Goal: Information Seeking & Learning: Find specific fact

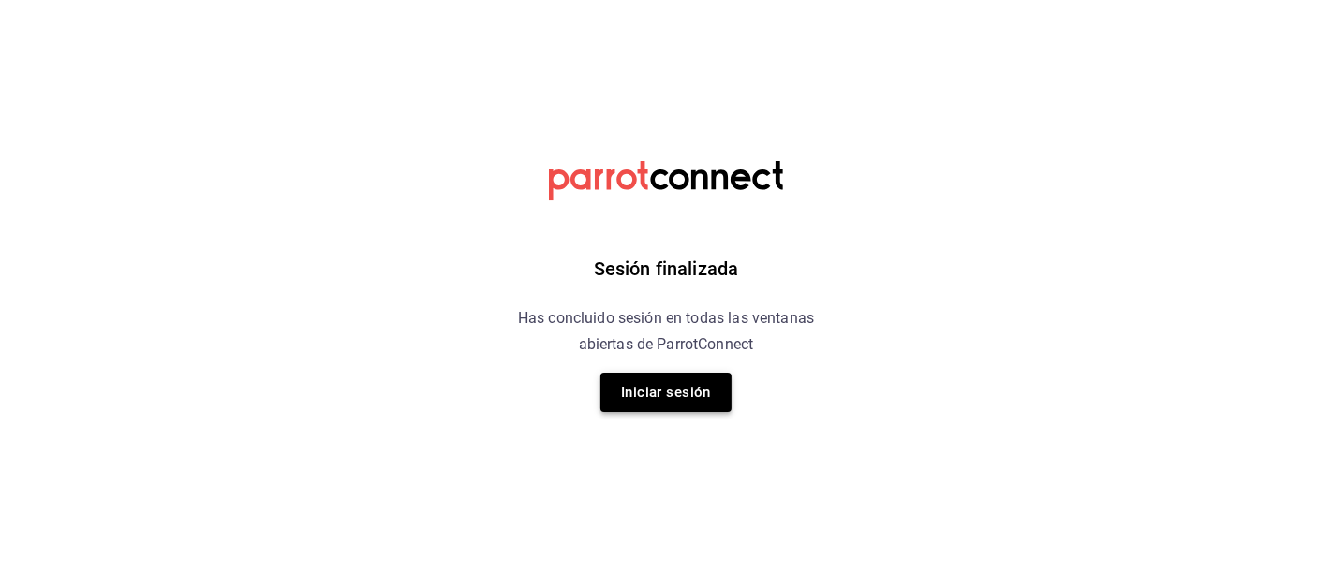
click at [685, 386] on button "Iniciar sesión" at bounding box center [665, 392] width 131 height 39
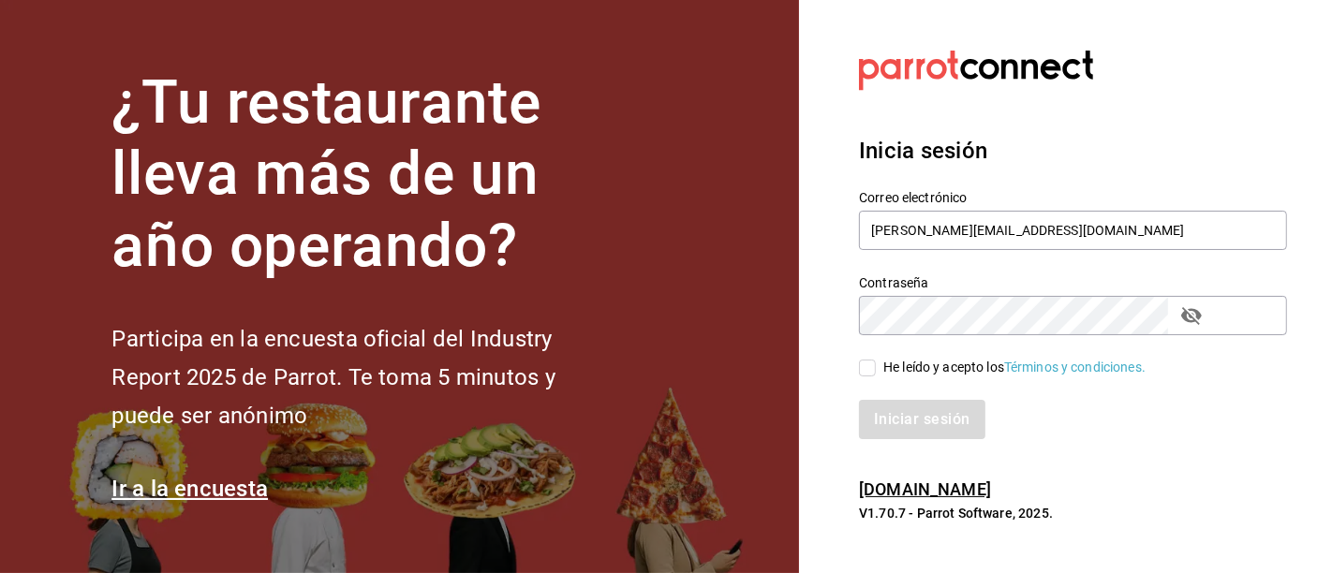
click at [873, 367] on input "He leído y acepto los Términos y condiciones." at bounding box center [867, 368] width 17 height 17
checkbox input "true"
click at [891, 404] on button "Iniciar sesión" at bounding box center [922, 419] width 127 height 39
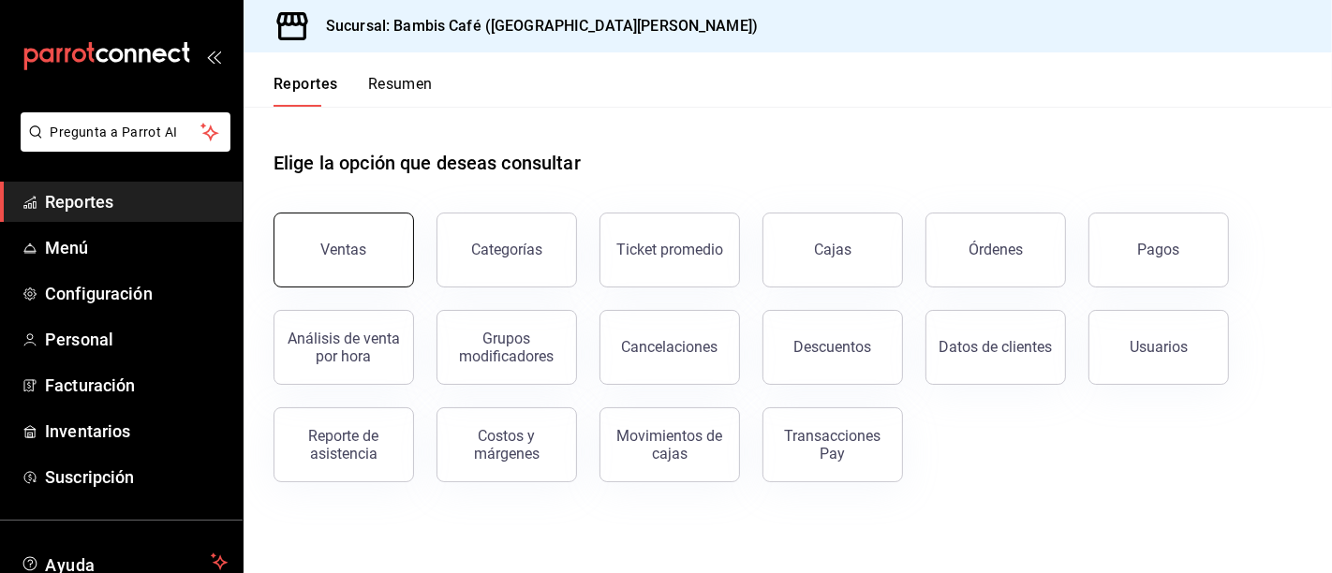
click at [361, 213] on button "Ventas" at bounding box center [343, 250] width 140 height 75
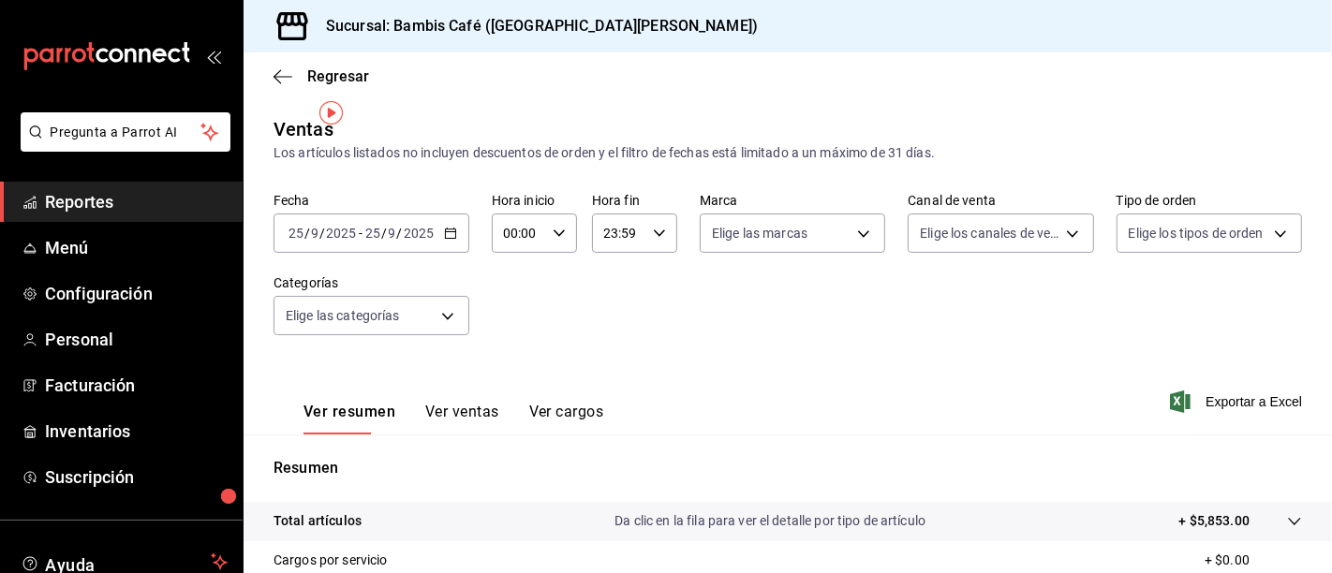
click at [445, 228] on \(Stroke\) "button" at bounding box center [450, 233] width 11 height 10
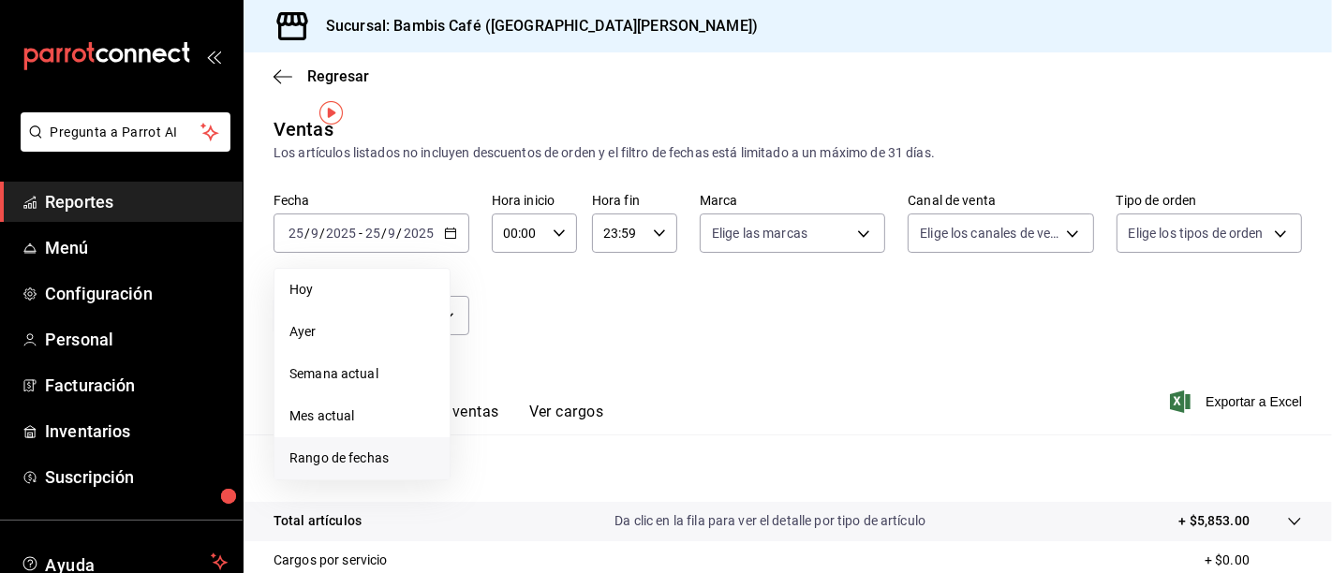
click at [371, 449] on span "Rango de fechas" at bounding box center [361, 459] width 145 height 20
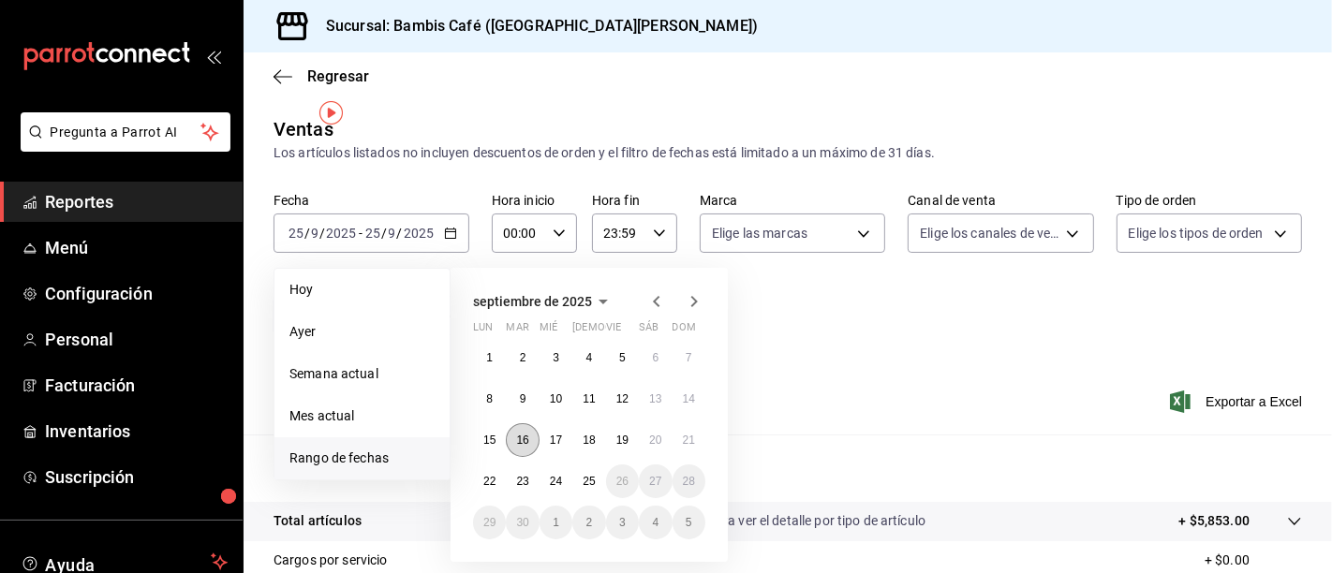
click at [513, 423] on button "16" at bounding box center [522, 440] width 33 height 34
click at [483, 434] on abbr "15" at bounding box center [489, 440] width 12 height 13
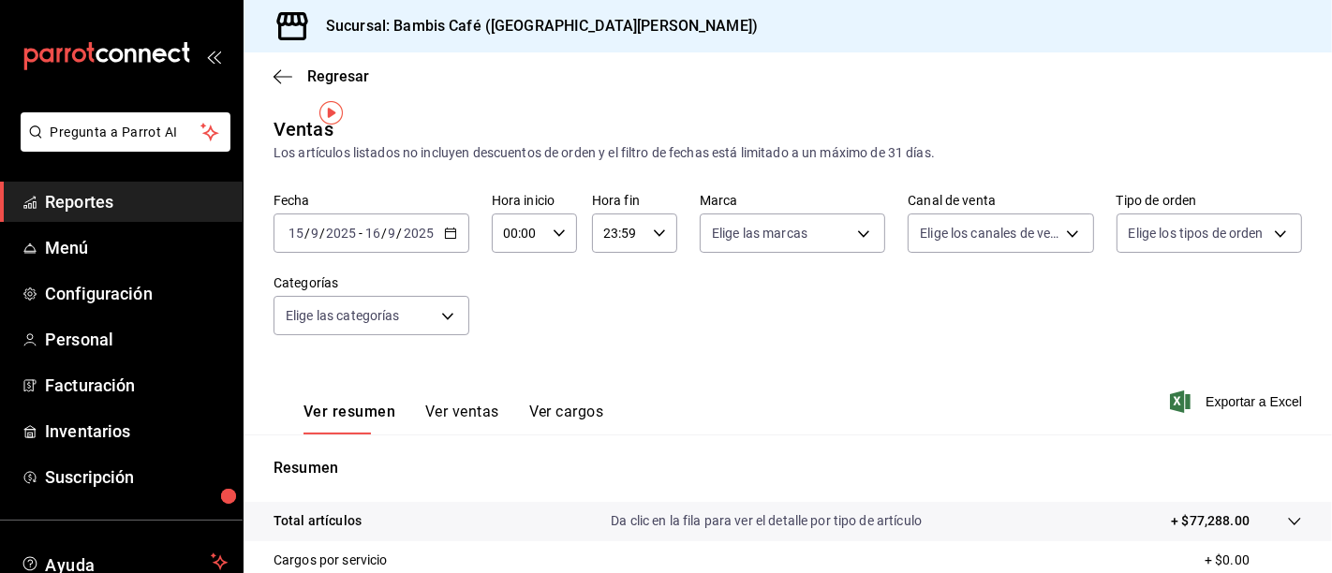
click at [444, 227] on icon "button" at bounding box center [450, 233] width 13 height 13
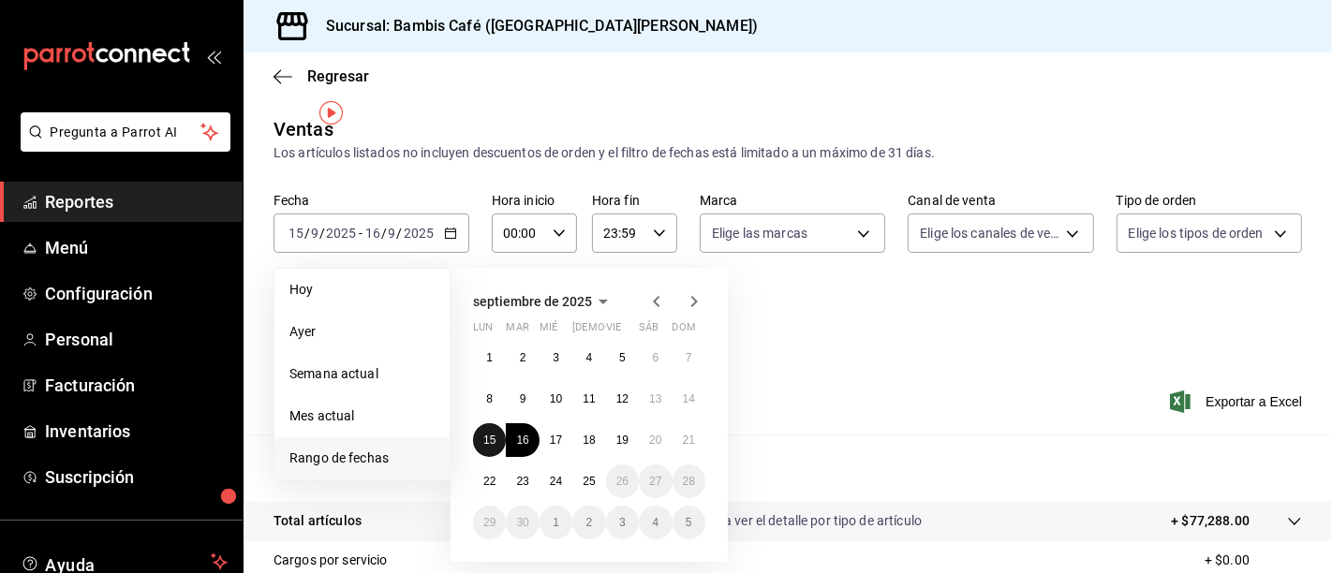
click at [482, 423] on button "15" at bounding box center [489, 440] width 33 height 34
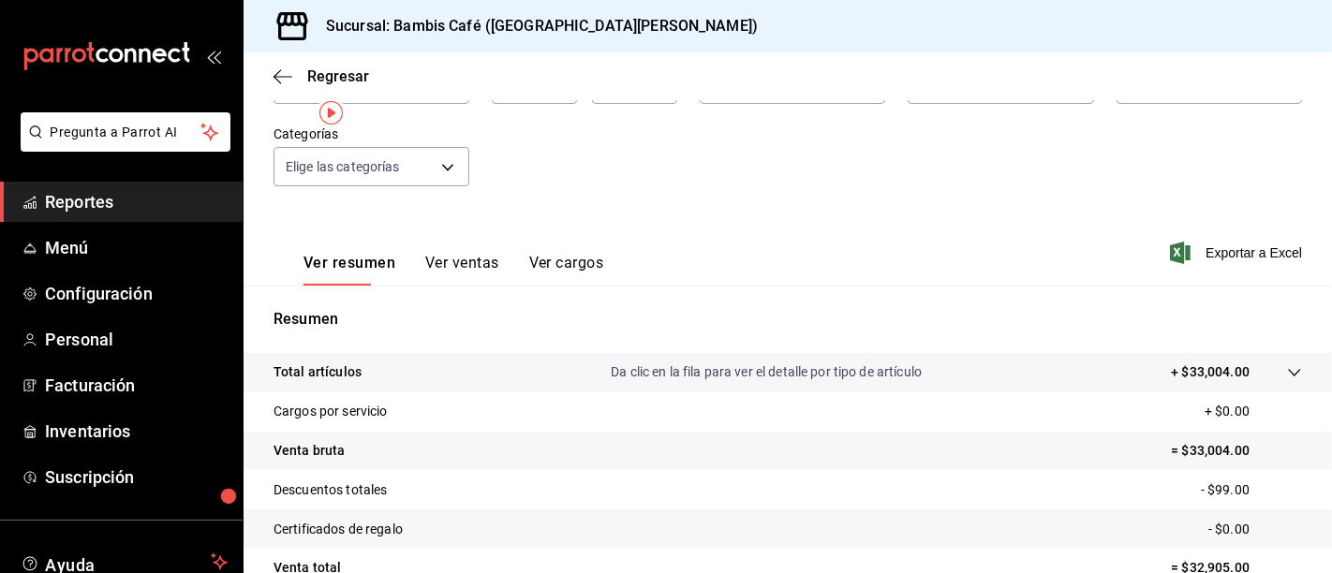
scroll to position [277, 0]
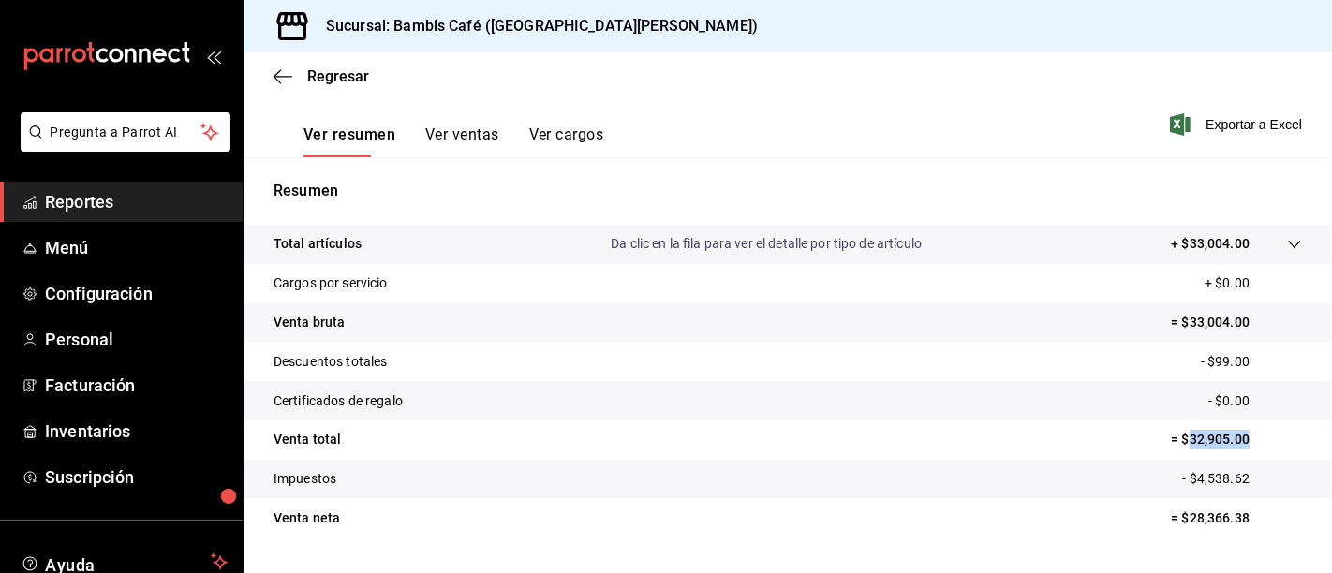
drag, startPoint x: 1196, startPoint y: 375, endPoint x: 1241, endPoint y: 378, distance: 45.0
click at [1241, 430] on p "= $32,905.00" at bounding box center [1235, 440] width 131 height 20
copy p "32,905.00"
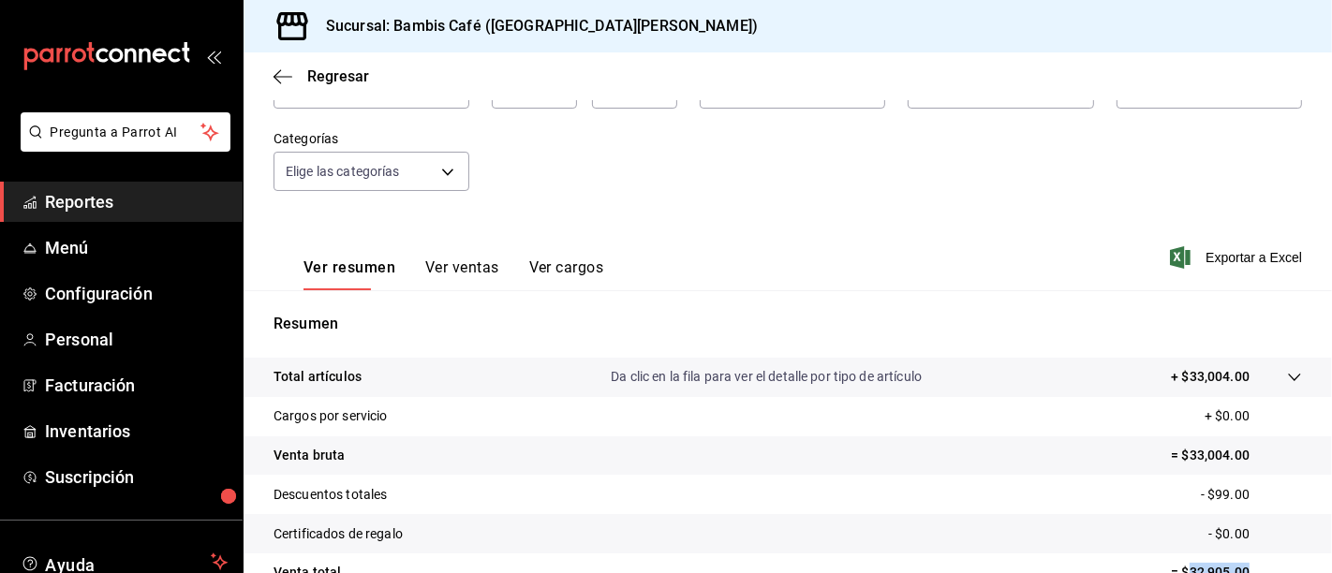
scroll to position [69, 0]
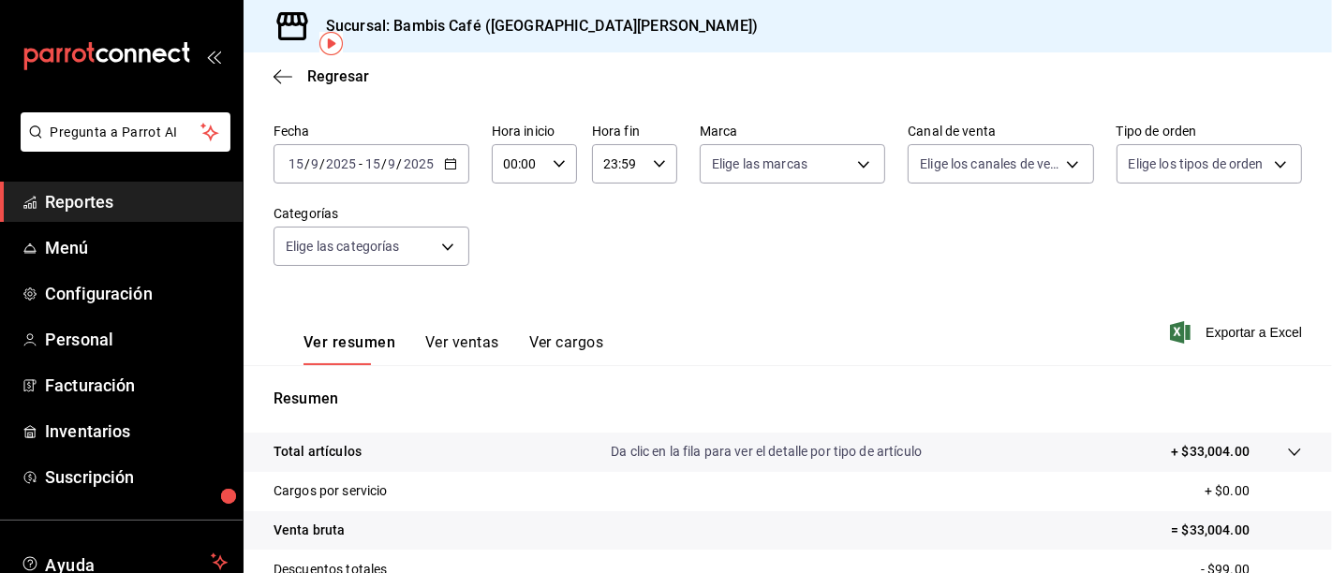
click at [444, 157] on icon "button" at bounding box center [450, 163] width 13 height 13
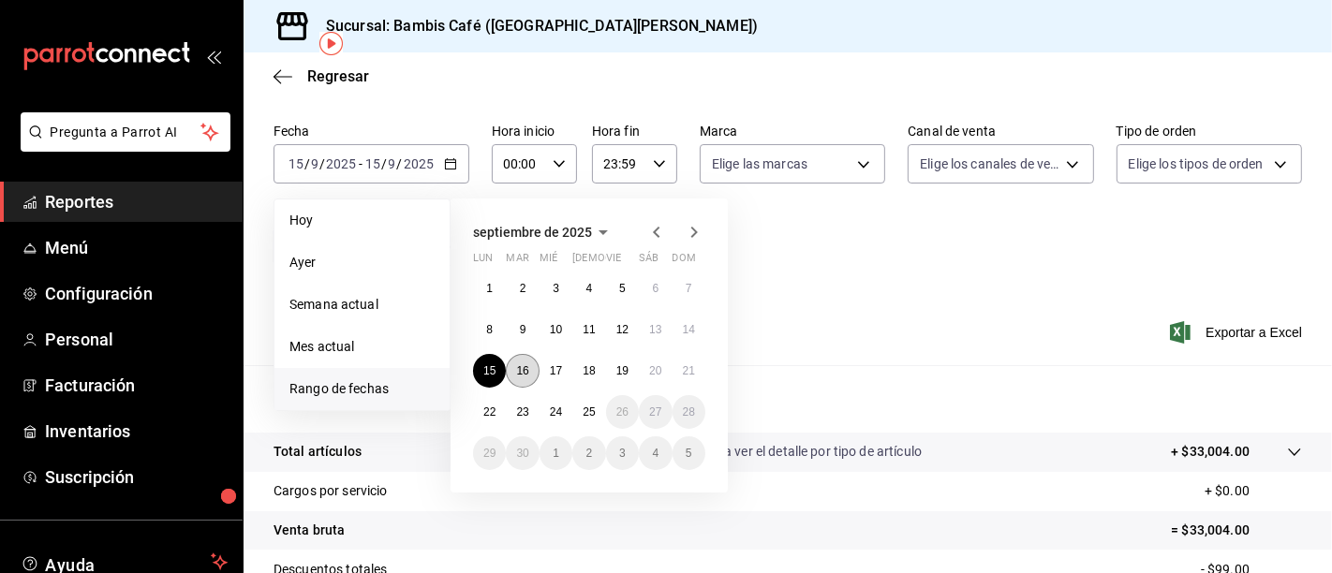
click at [517, 354] on button "16" at bounding box center [522, 371] width 33 height 34
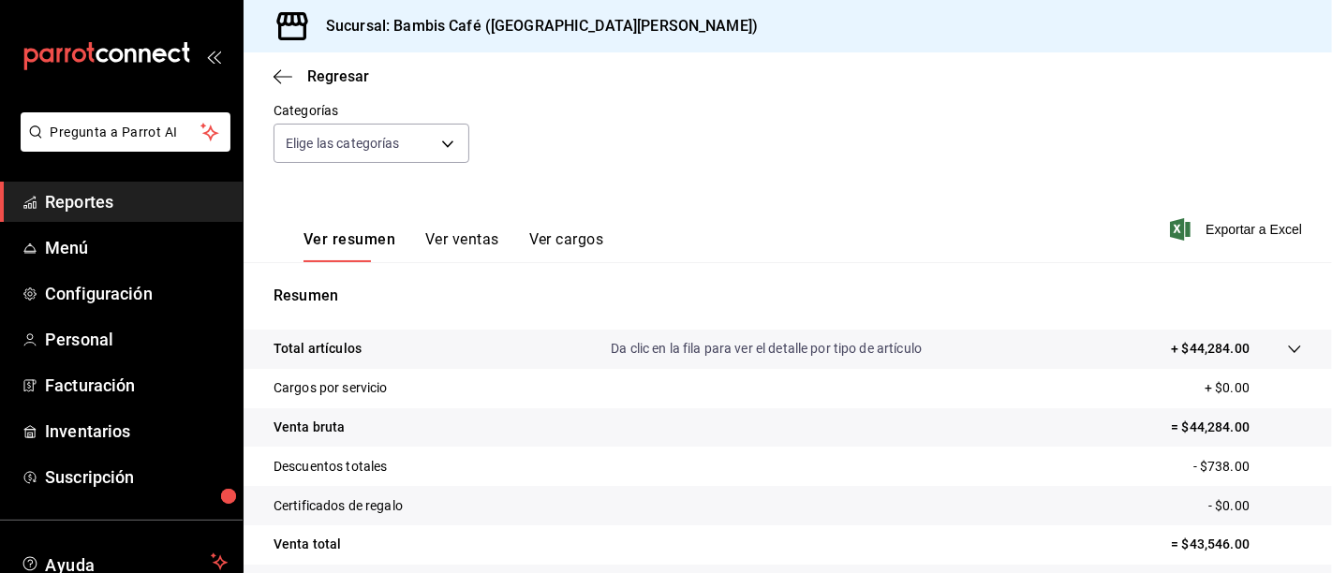
scroll to position [277, 0]
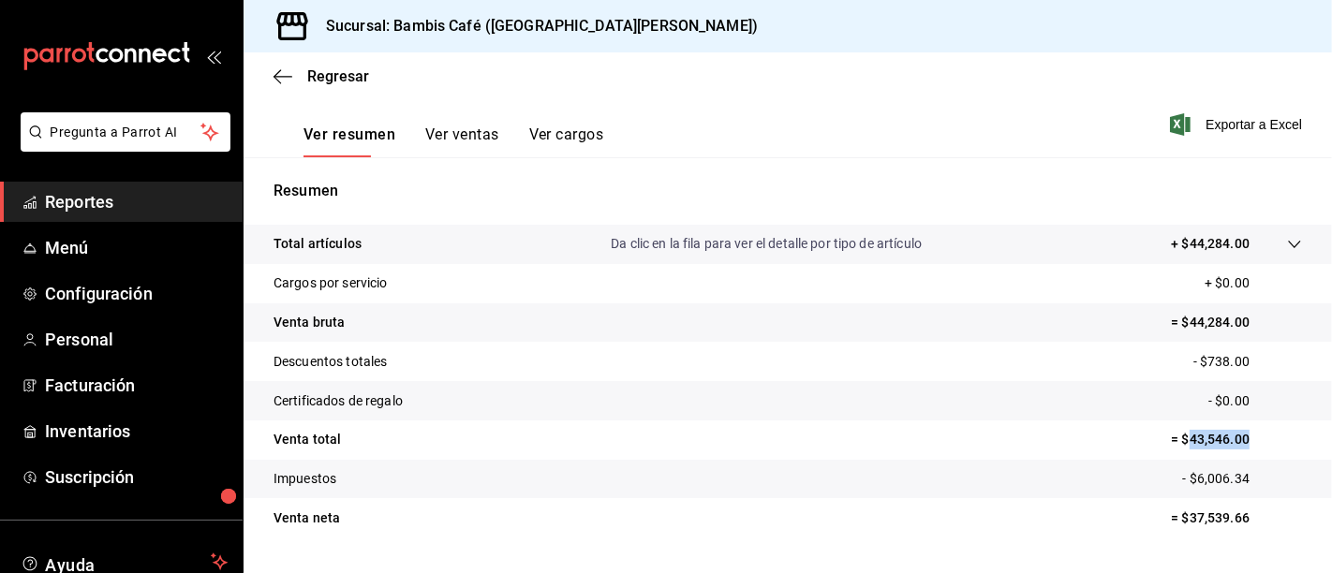
drag, startPoint x: 1197, startPoint y: 371, endPoint x: 1240, endPoint y: 374, distance: 43.2
click at [1240, 430] on p "= $43,546.00" at bounding box center [1235, 440] width 131 height 20
copy p "43,546.00"
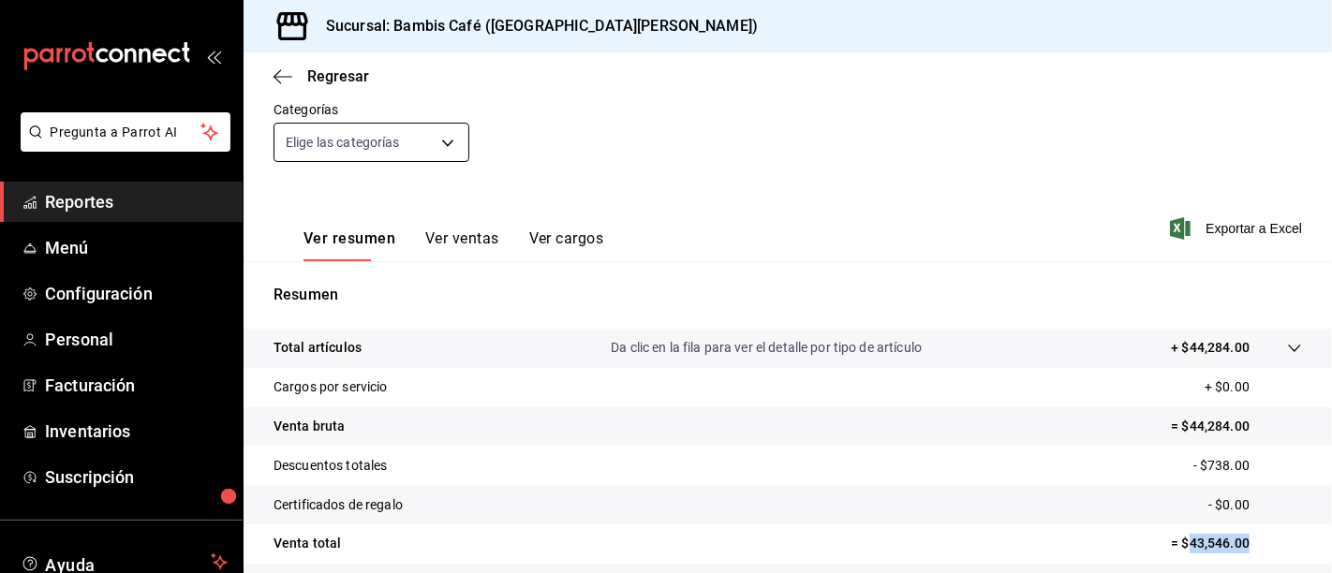
scroll to position [0, 0]
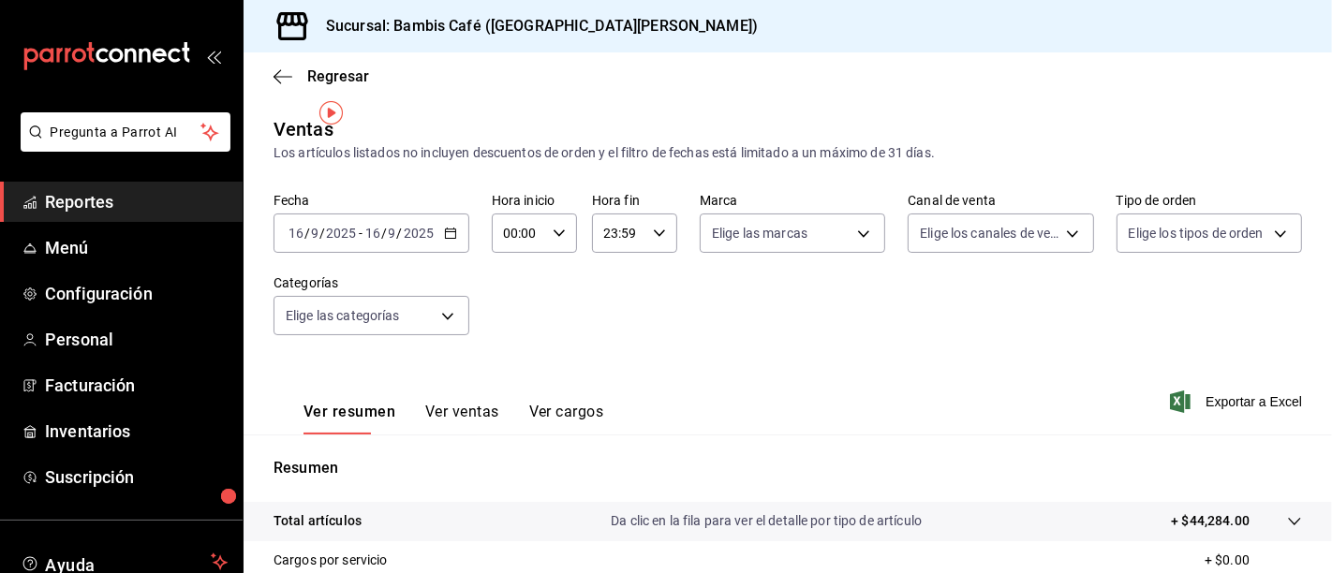
click at [444, 227] on icon "button" at bounding box center [450, 233] width 13 height 13
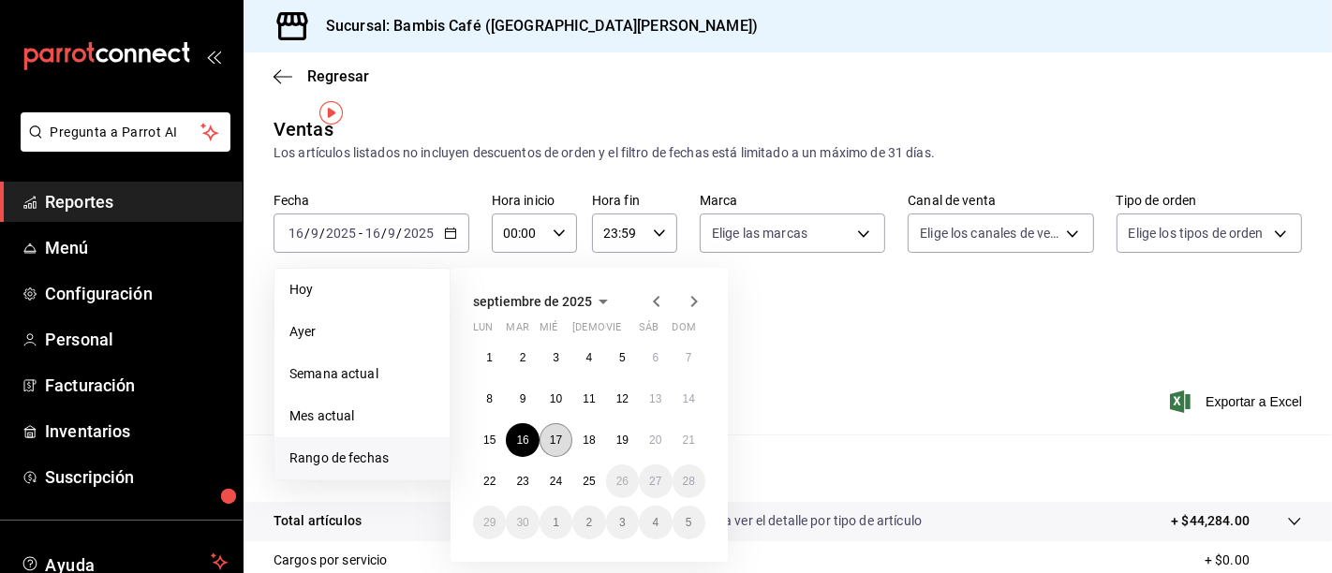
click at [550, 434] on abbr "17" at bounding box center [556, 440] width 12 height 13
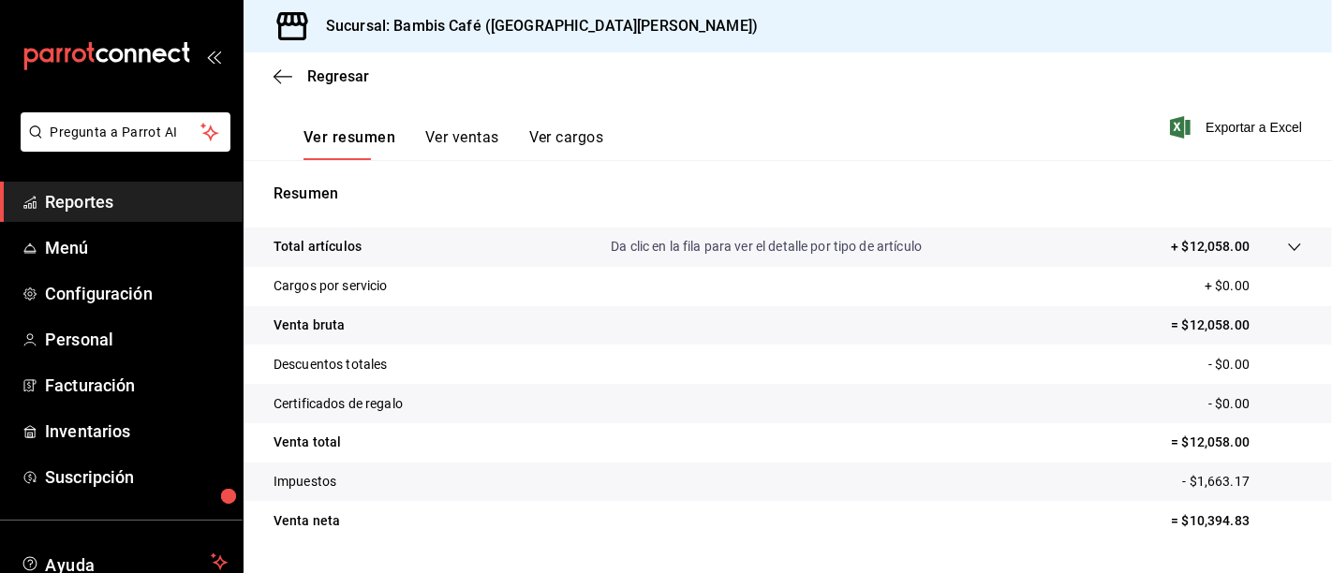
scroll to position [277, 0]
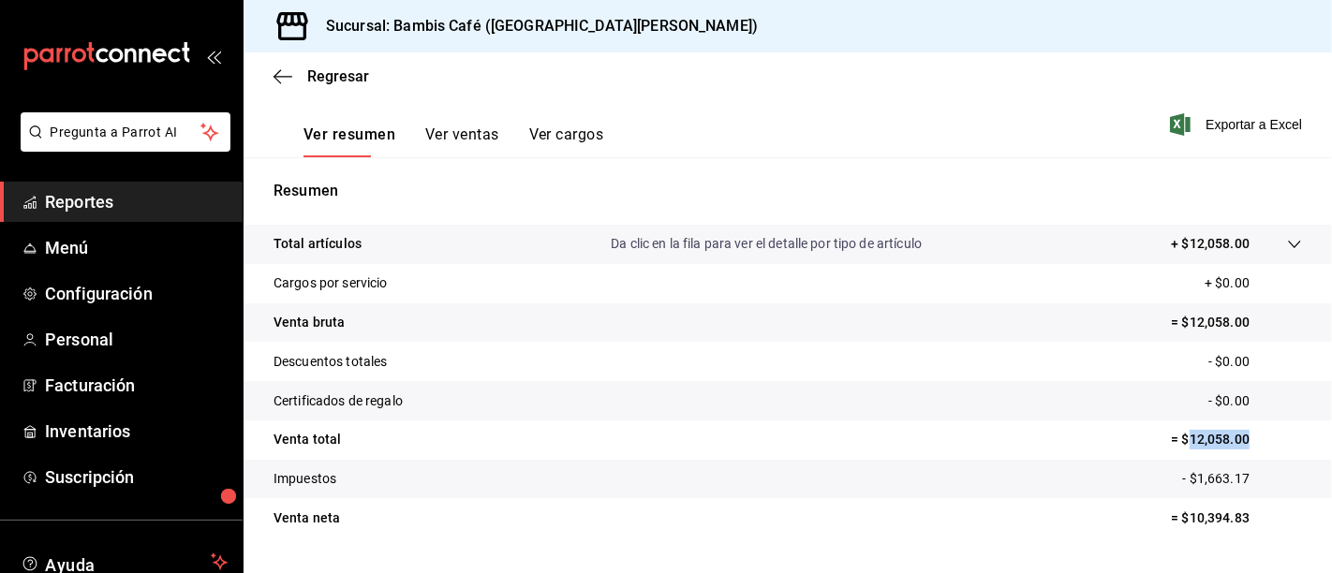
drag, startPoint x: 1193, startPoint y: 371, endPoint x: 1240, endPoint y: 367, distance: 47.0
click at [1240, 420] on tr "Venta total = $12,058.00" at bounding box center [787, 439] width 1088 height 39
copy p "12,058.00"
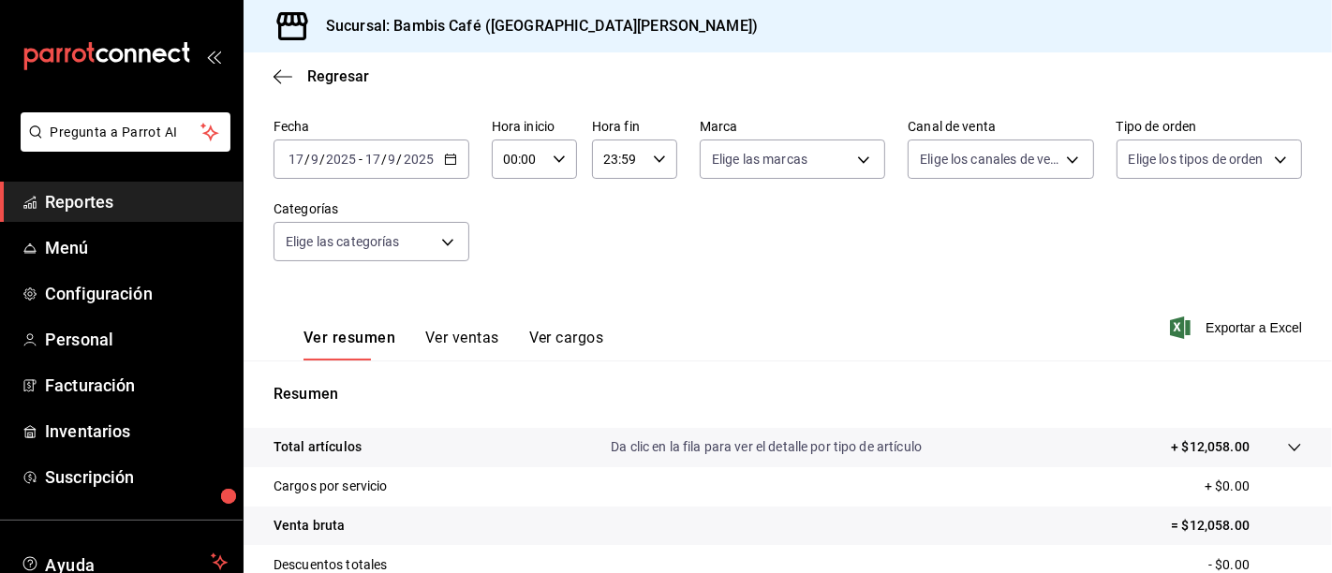
scroll to position [69, 0]
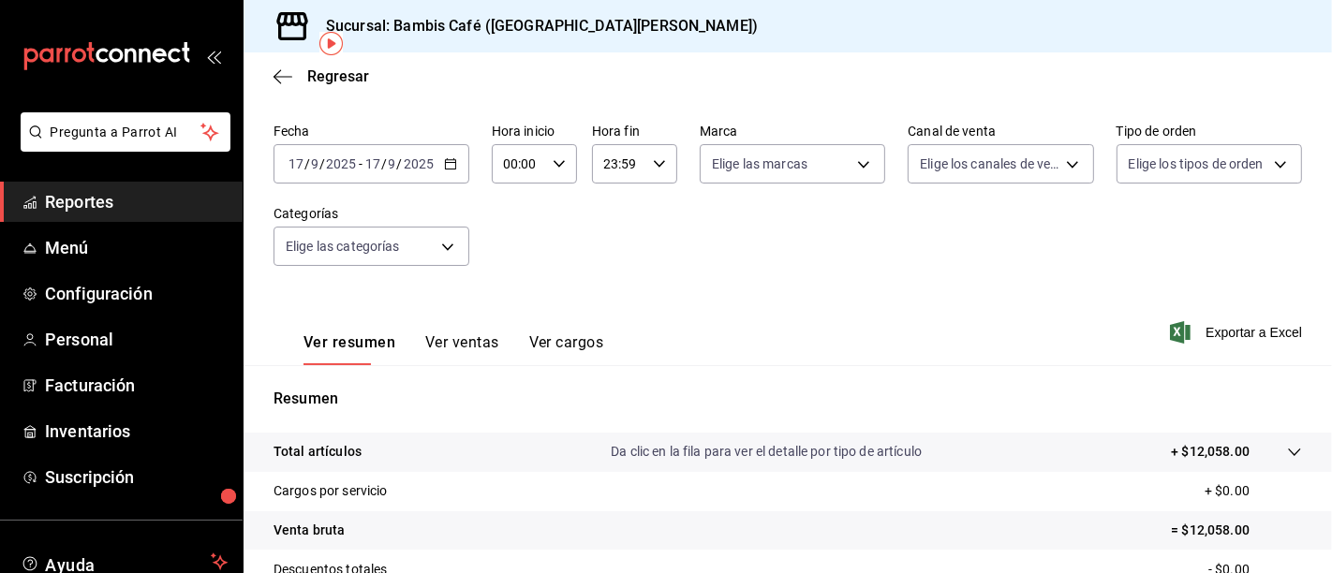
click at [449, 144] on div "2025-09-17 17 / 9 / 2025 - 2025-09-17 17 / 9 / 2025" at bounding box center [371, 163] width 196 height 39
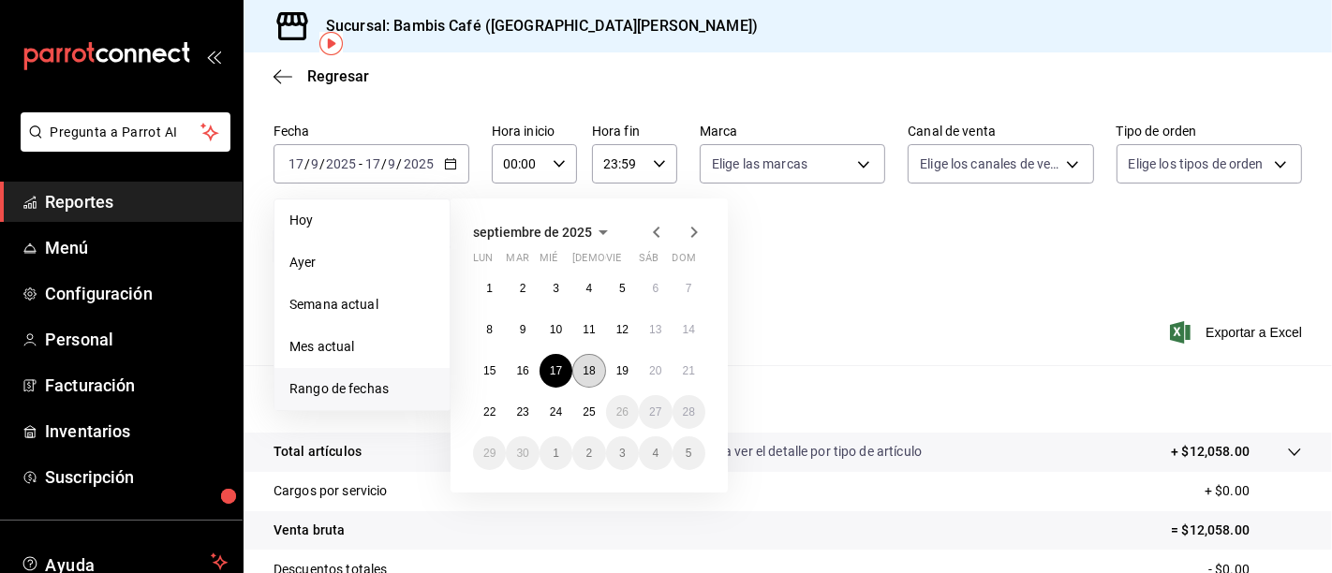
click at [584, 364] on abbr "18" at bounding box center [588, 370] width 12 height 13
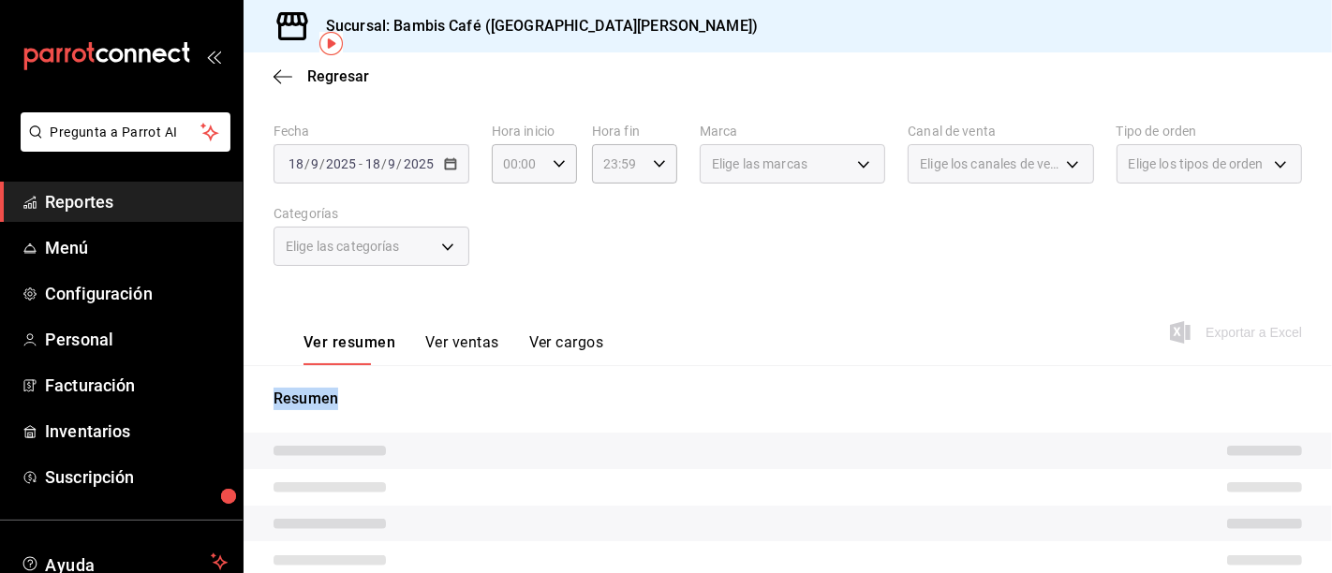
click at [584, 365] on div "Resumen" at bounding box center [787, 573] width 1088 height 417
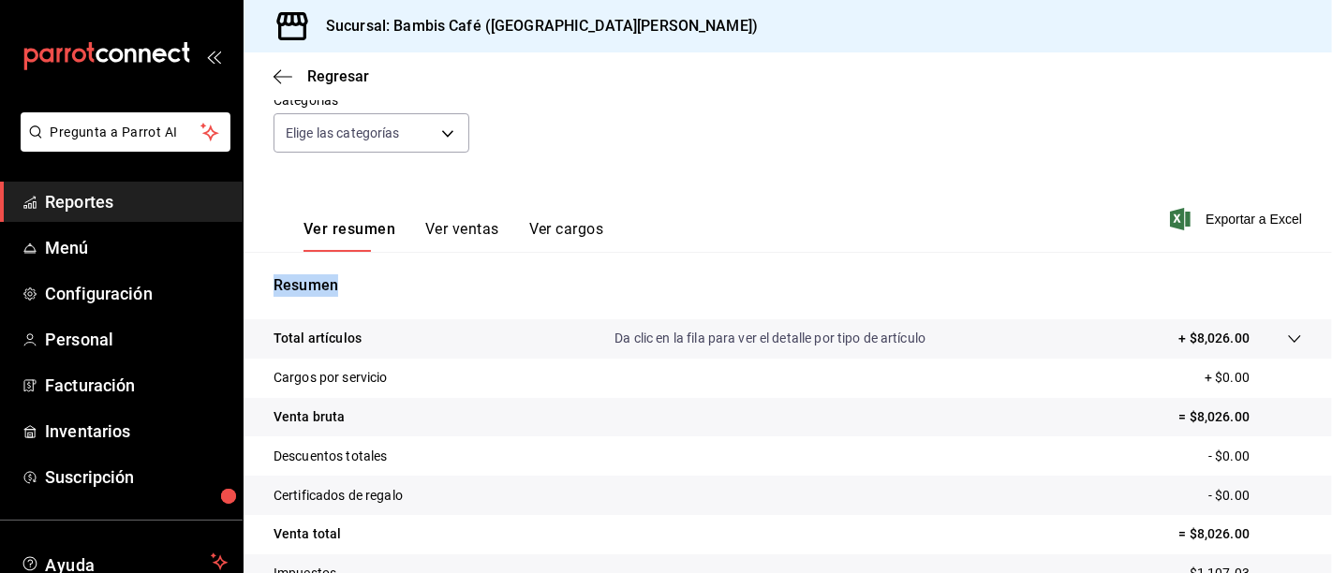
scroll to position [277, 0]
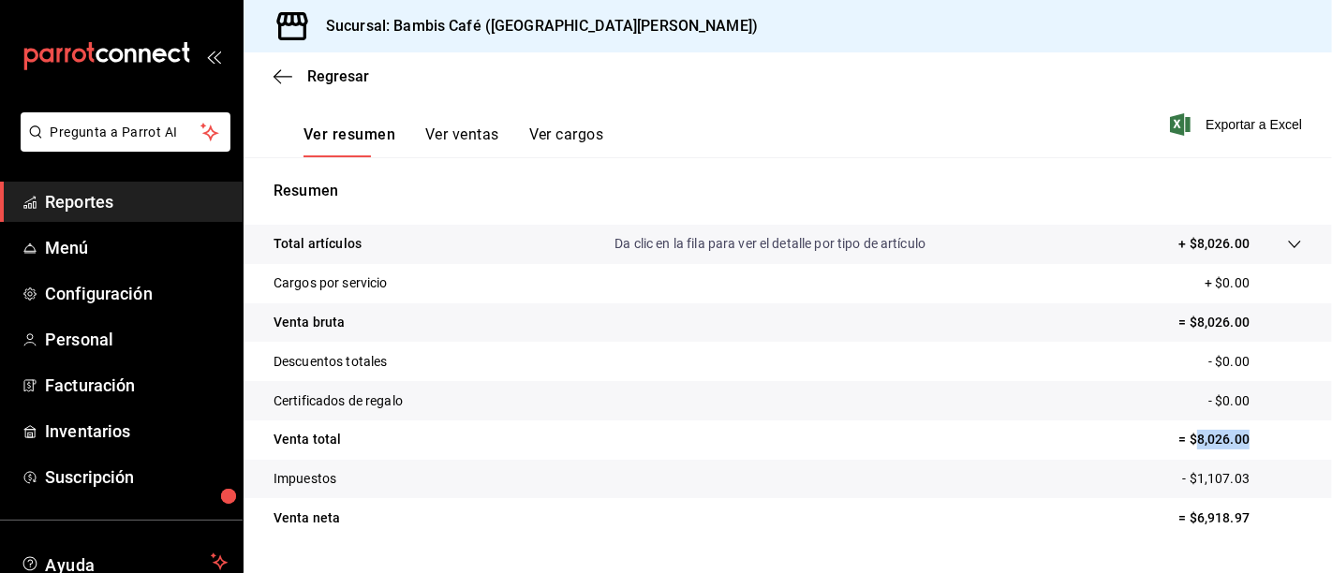
drag, startPoint x: 1200, startPoint y: 371, endPoint x: 1241, endPoint y: 374, distance: 40.4
click at [1241, 430] on p "= $8,026.00" at bounding box center [1240, 440] width 123 height 20
copy p "8,026.00"
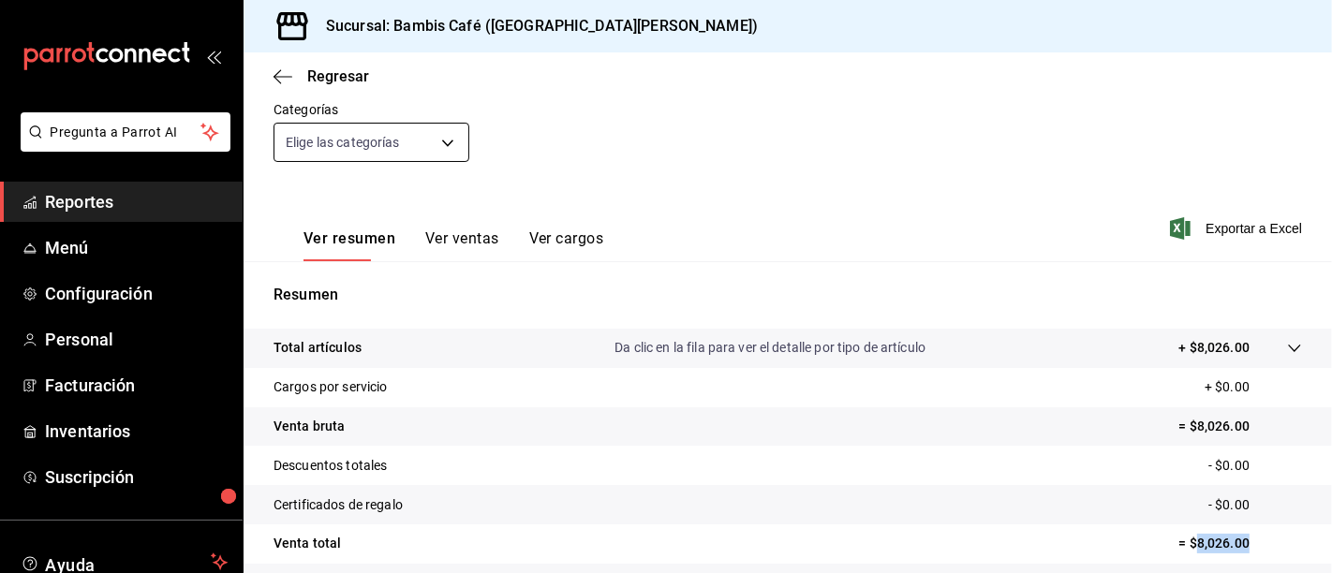
scroll to position [0, 0]
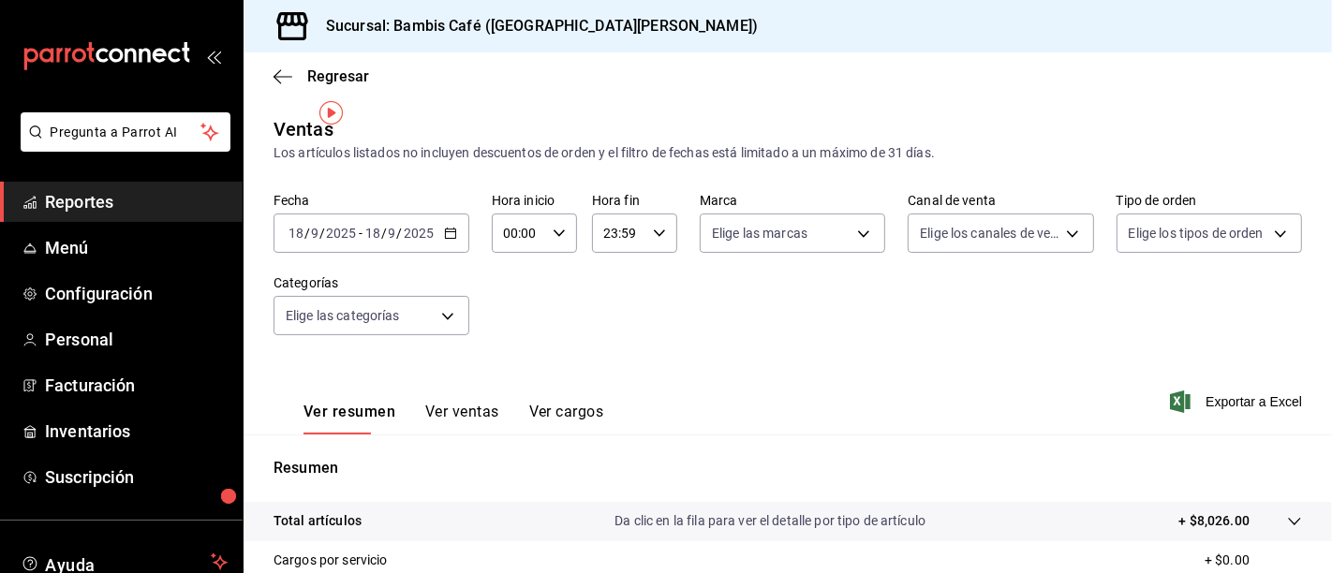
click at [435, 213] on div "2025-09-18 18 / 9 / 2025 - 2025-09-18 18 / 9 / 2025" at bounding box center [371, 232] width 196 height 39
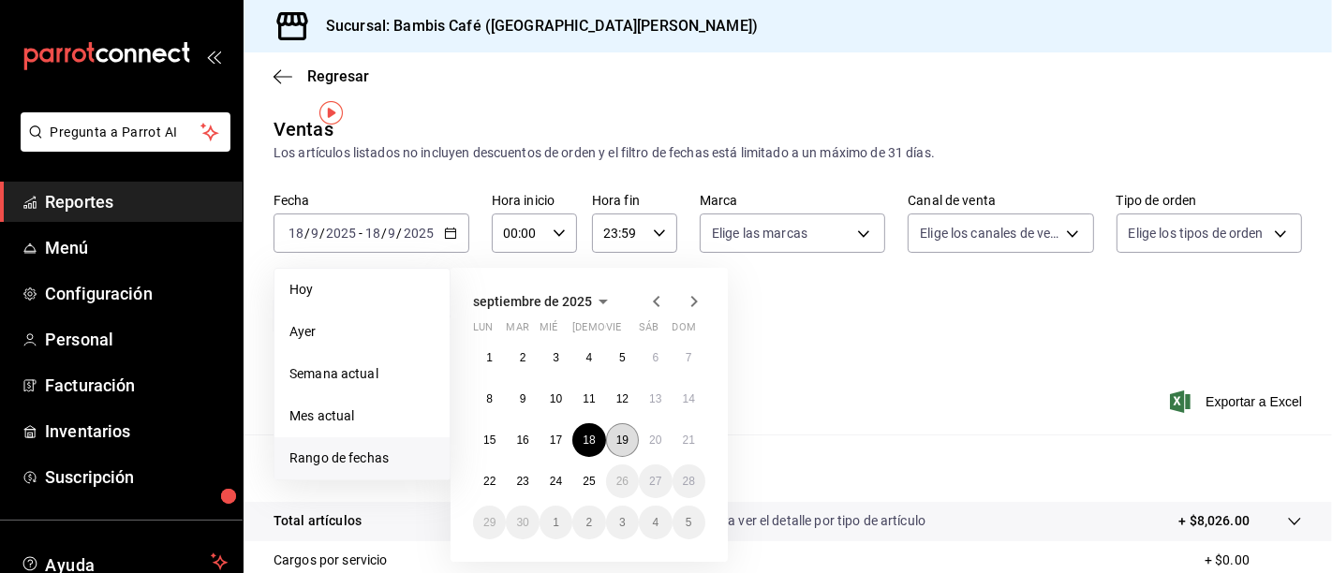
click at [606, 423] on button "19" at bounding box center [622, 440] width 33 height 34
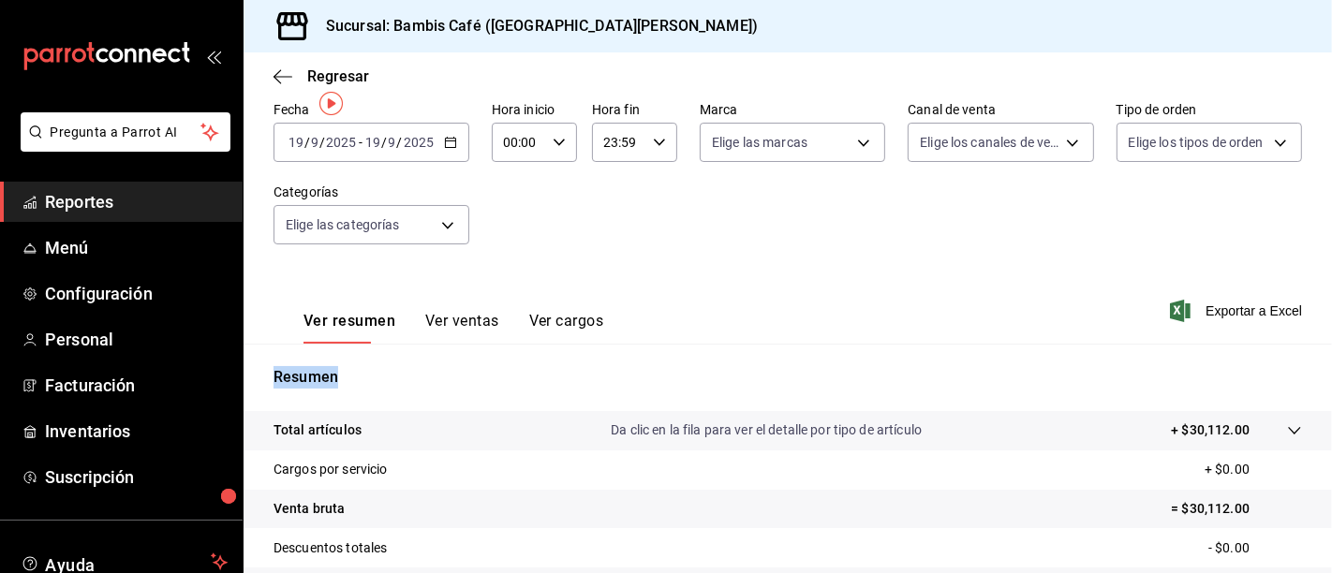
scroll to position [277, 0]
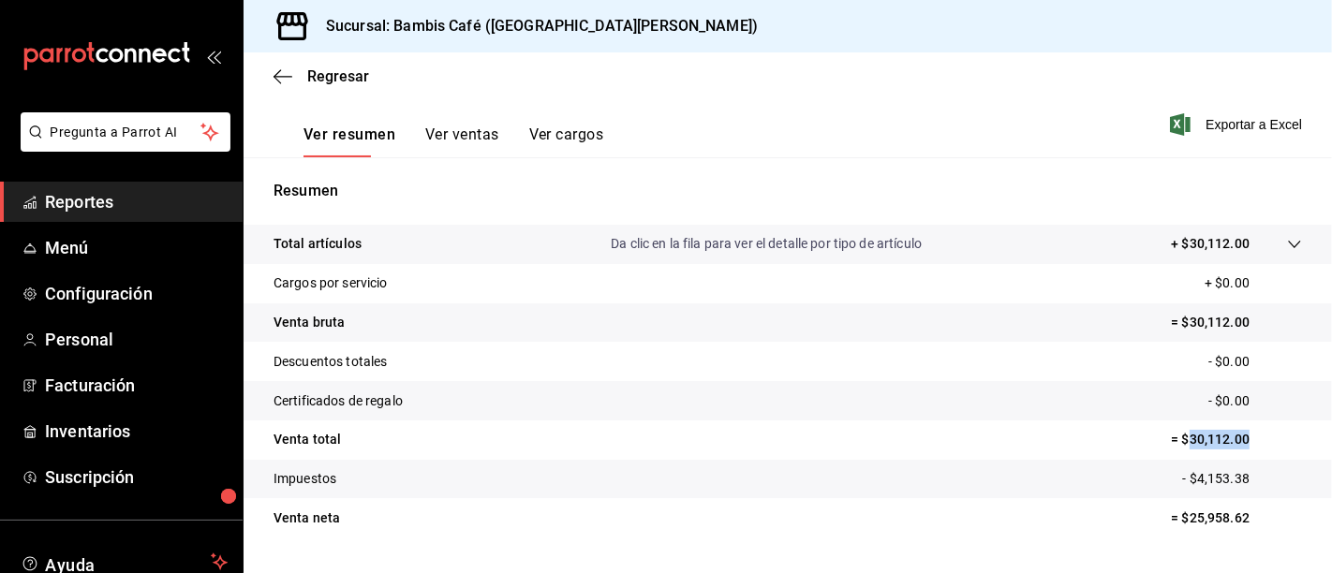
drag, startPoint x: 1194, startPoint y: 373, endPoint x: 1243, endPoint y: 377, distance: 48.9
click at [1243, 430] on p "= $30,112.00" at bounding box center [1235, 440] width 131 height 20
copy p "30,112.00"
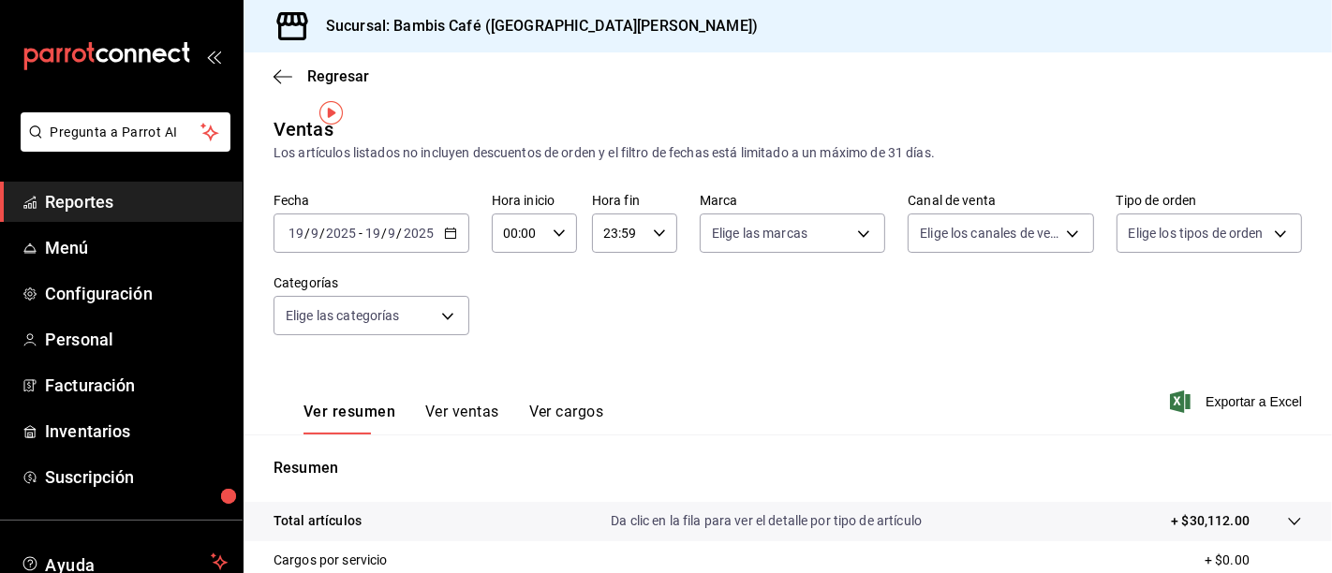
click at [445, 228] on \(Stroke\) "button" at bounding box center [450, 233] width 11 height 10
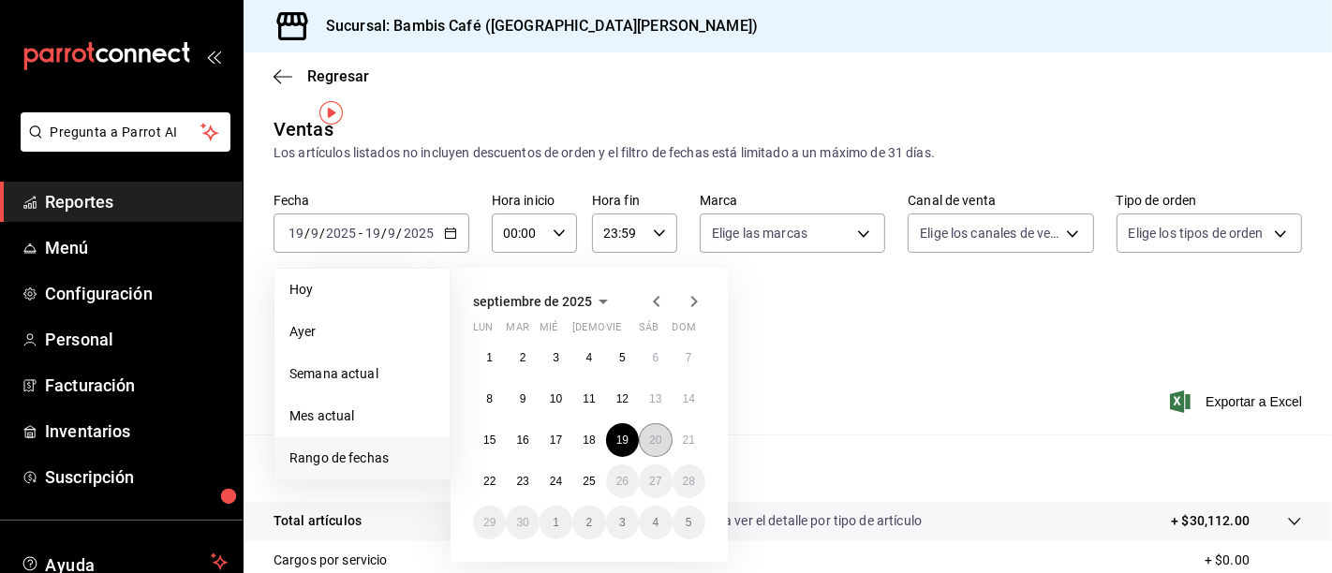
click at [656, 423] on button "20" at bounding box center [655, 440] width 33 height 34
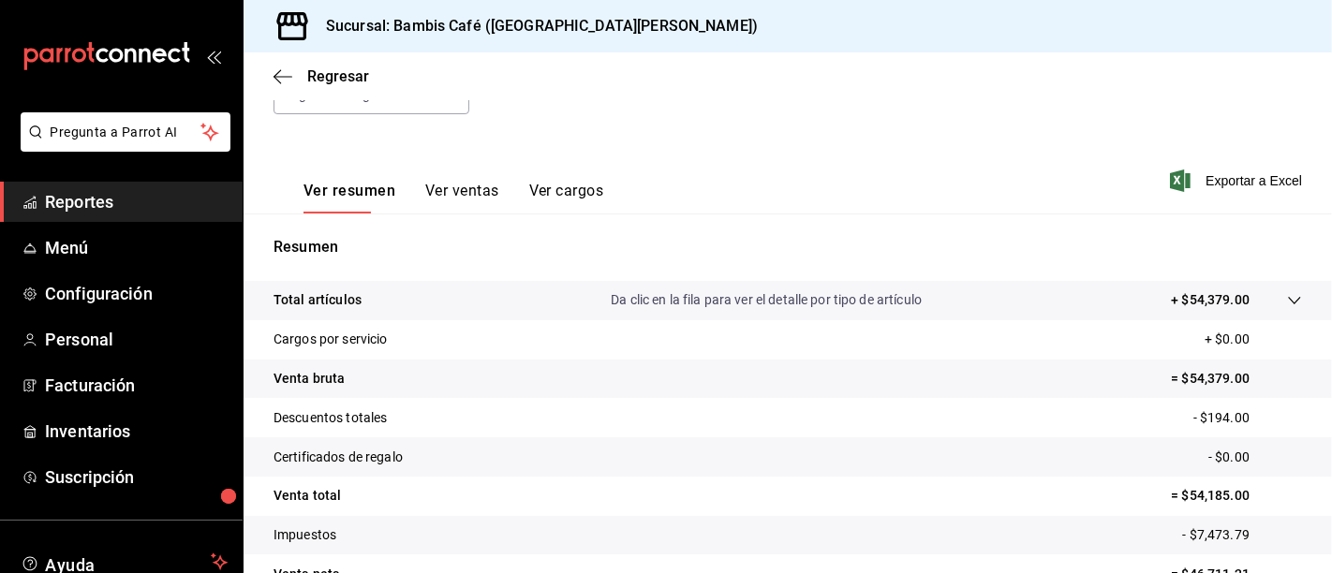
scroll to position [277, 0]
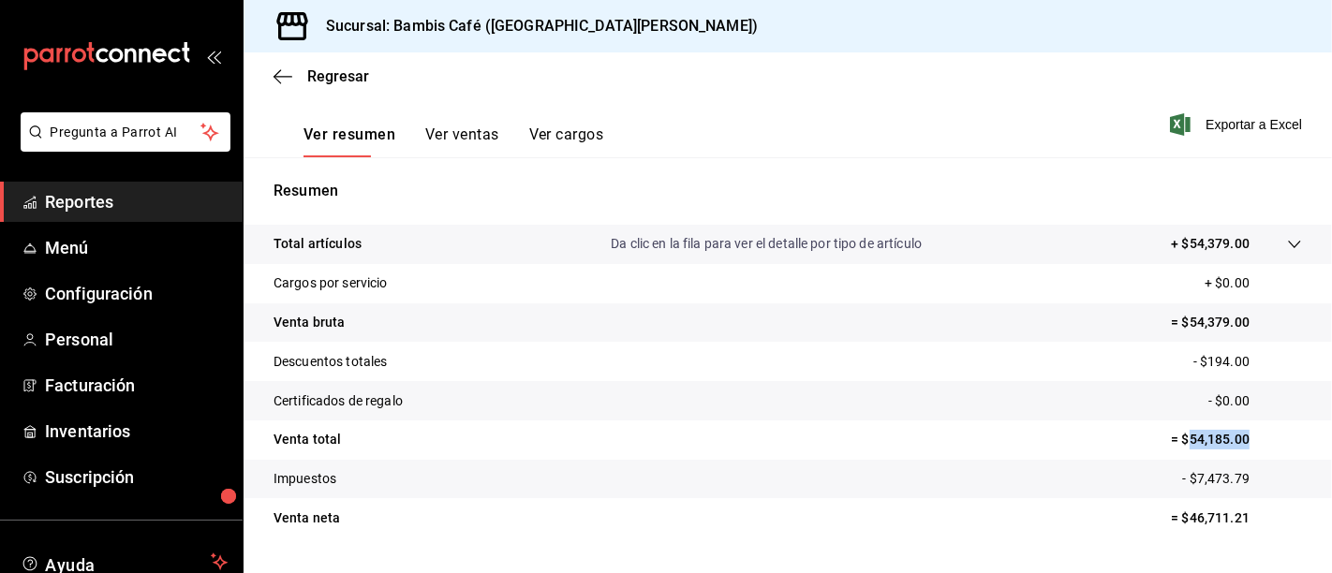
drag, startPoint x: 1196, startPoint y: 376, endPoint x: 1239, endPoint y: 378, distance: 43.1
click at [1239, 430] on p "= $54,185.00" at bounding box center [1235, 440] width 131 height 20
copy p "54,185.00"
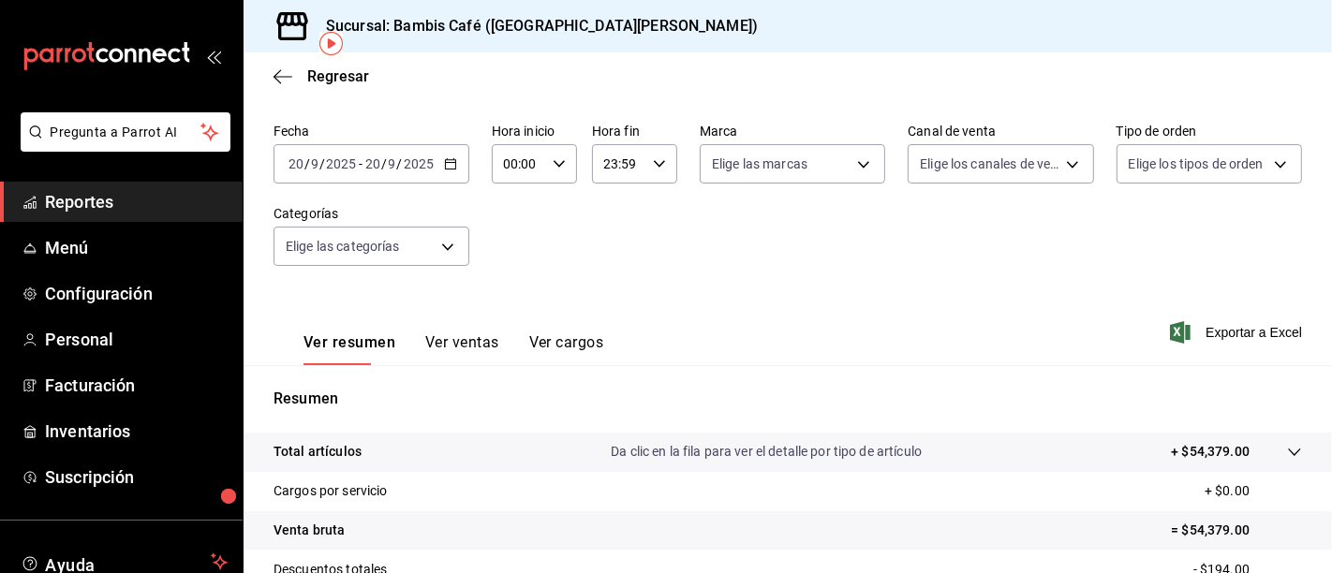
click at [444, 157] on icon "button" at bounding box center [450, 163] width 13 height 13
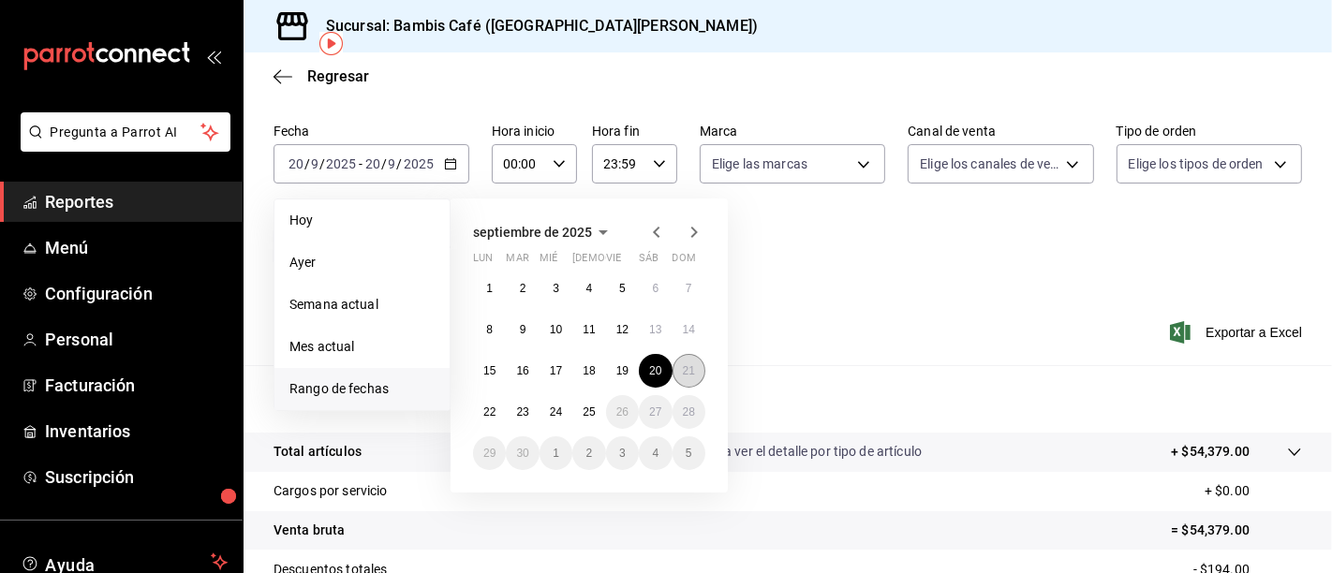
click at [683, 364] on abbr "21" at bounding box center [689, 370] width 12 height 13
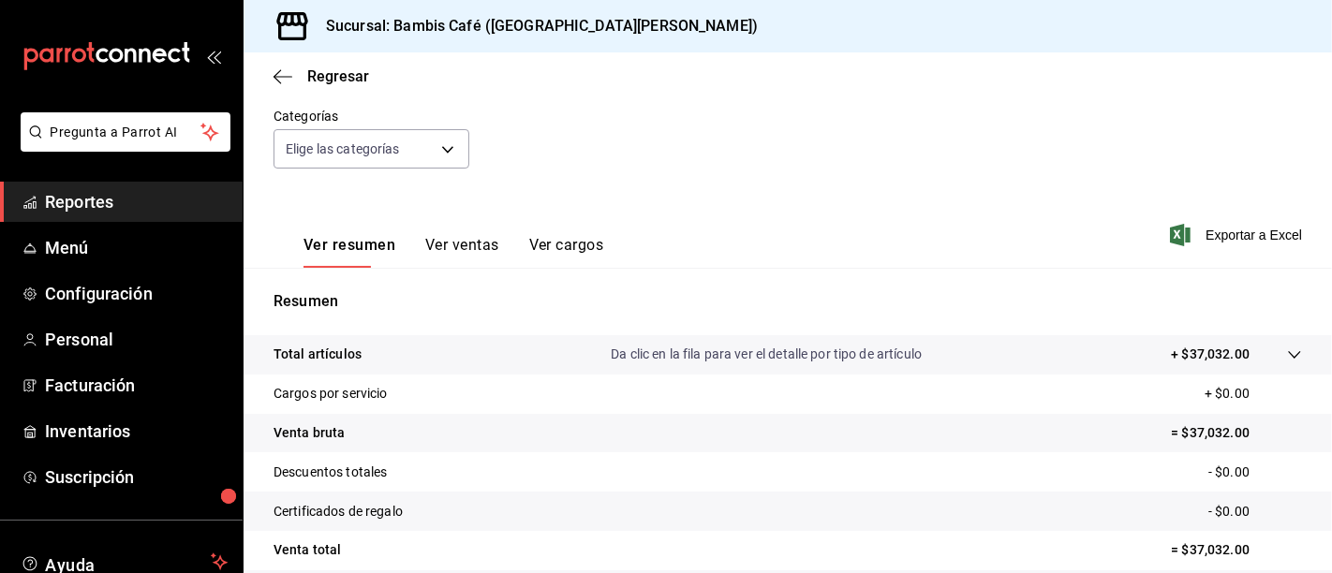
scroll to position [277, 0]
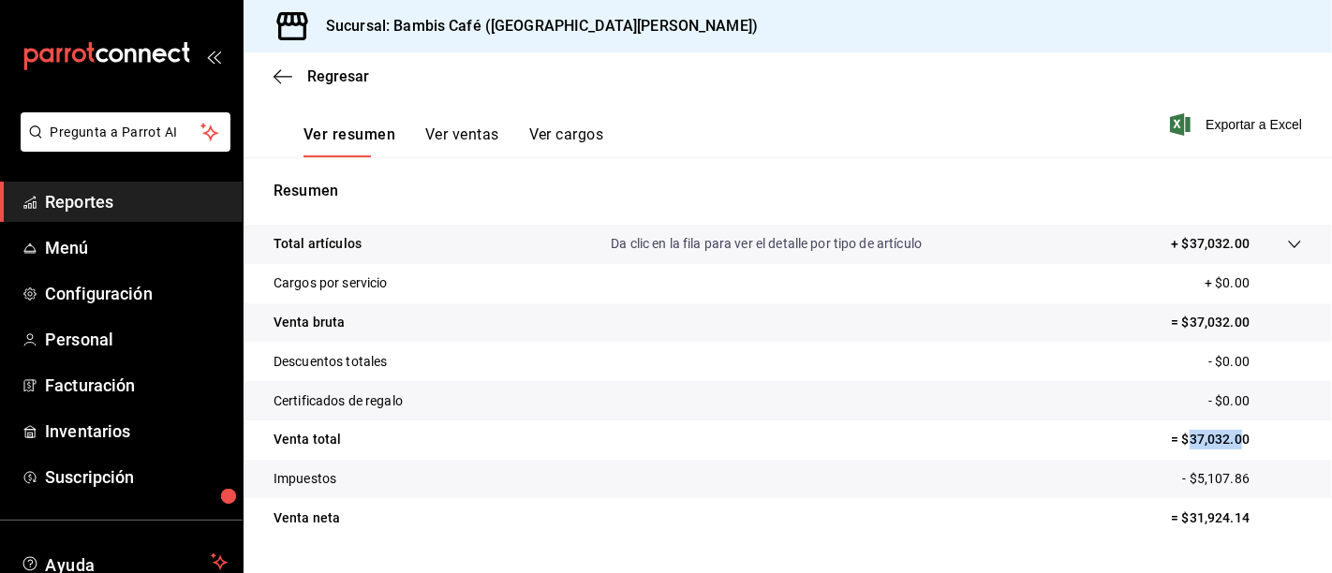
drag, startPoint x: 1195, startPoint y: 370, endPoint x: 1235, endPoint y: 371, distance: 40.3
click at [1235, 430] on p "= $37,032.00" at bounding box center [1235, 440] width 131 height 20
copy p "37,032.0"
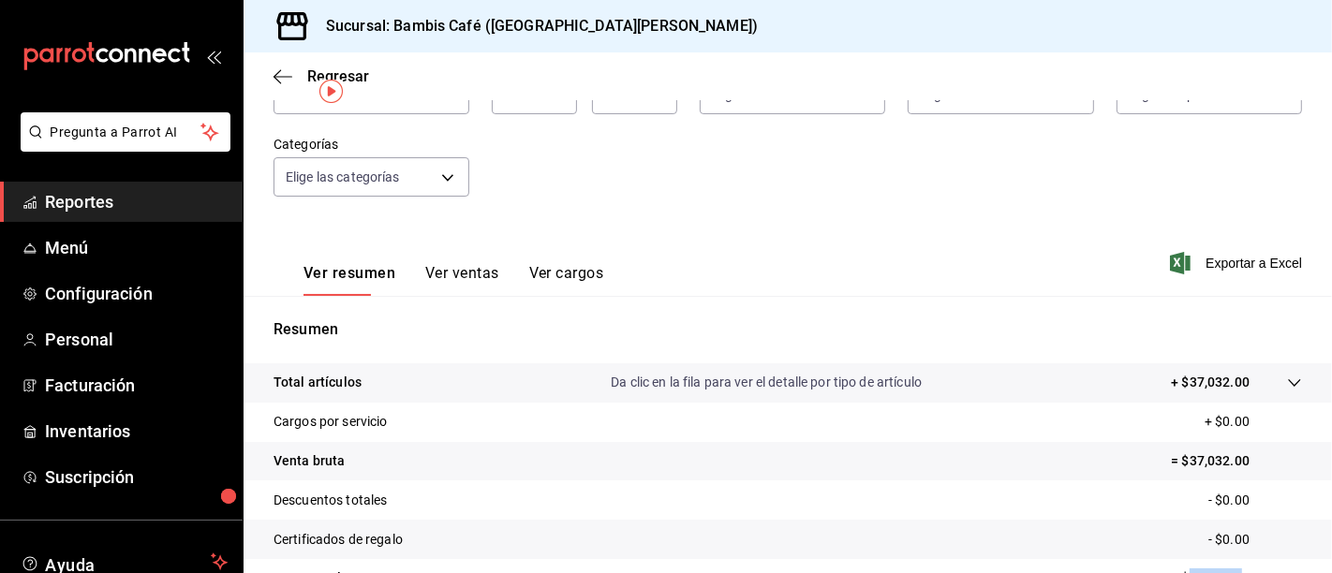
scroll to position [0, 0]
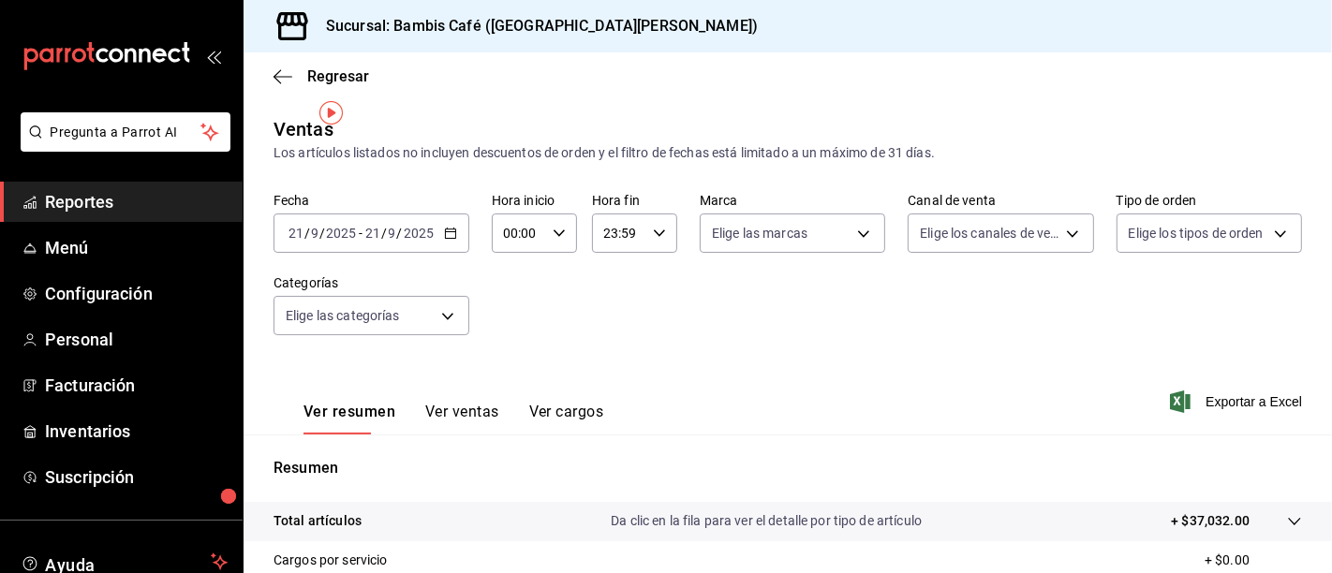
click at [444, 227] on icon "button" at bounding box center [450, 233] width 13 height 13
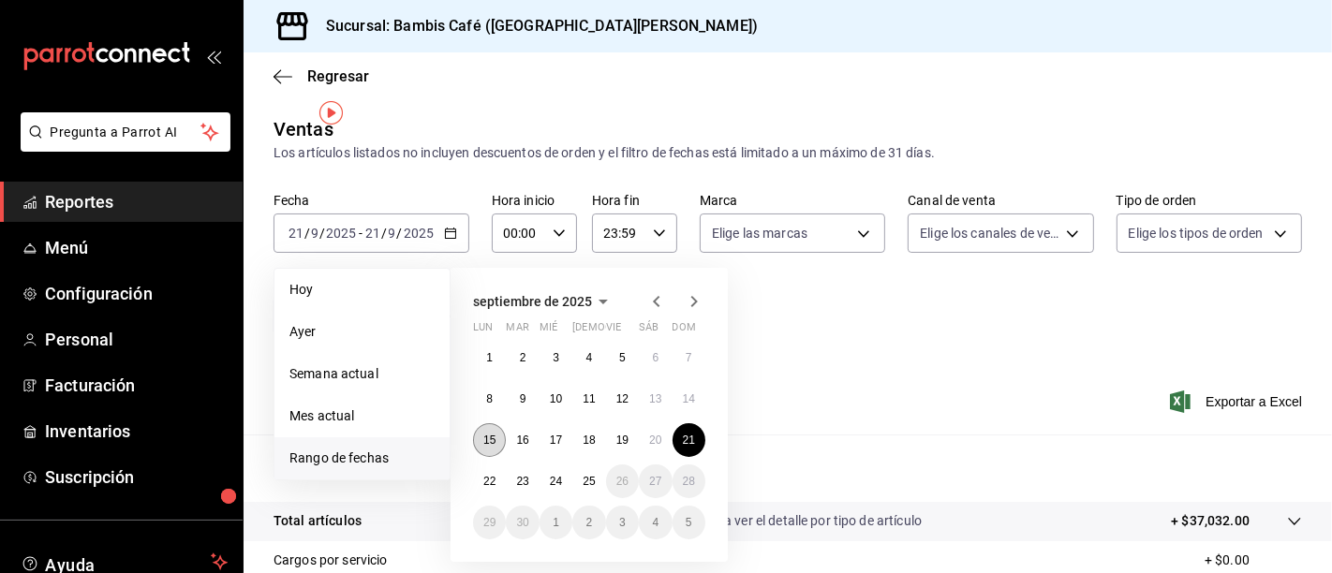
click at [489, 423] on button "15" at bounding box center [489, 440] width 33 height 34
click at [695, 423] on button "21" at bounding box center [688, 440] width 33 height 34
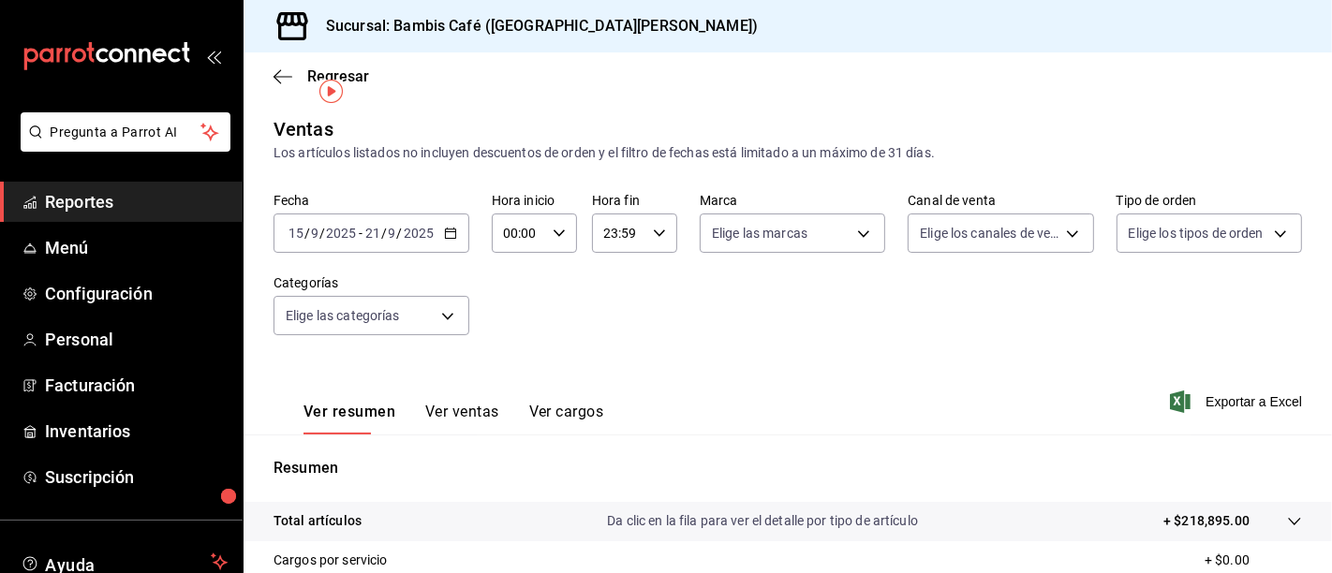
scroll to position [277, 0]
